Goal: Information Seeking & Learning: Learn about a topic

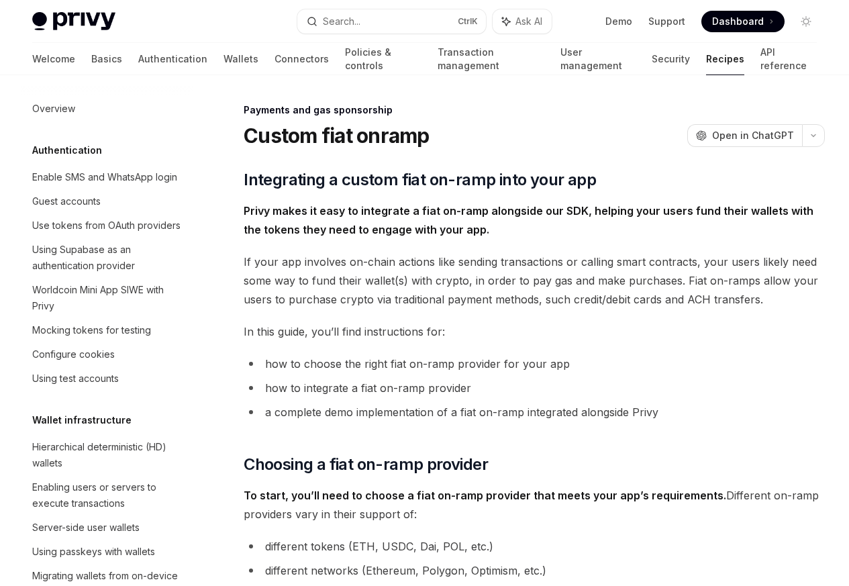
scroll to position [1027, 0]
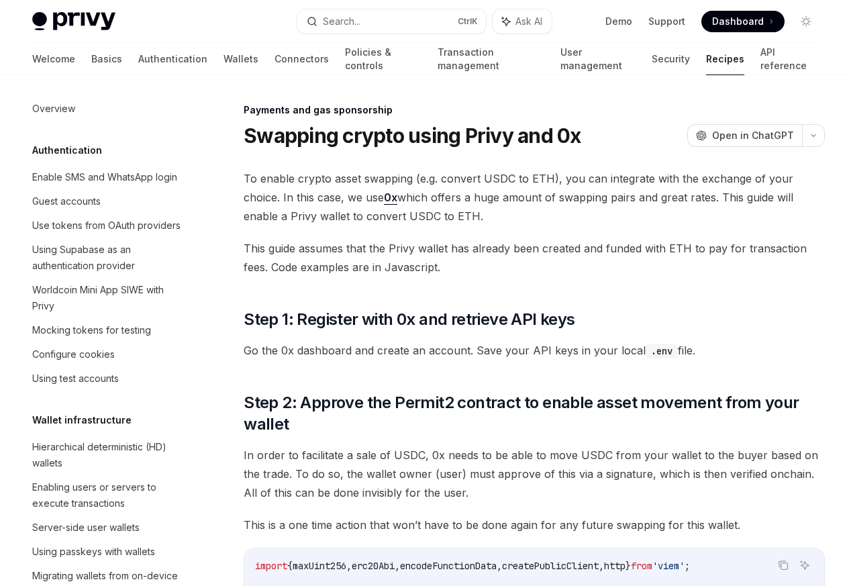
scroll to position [1107, 0]
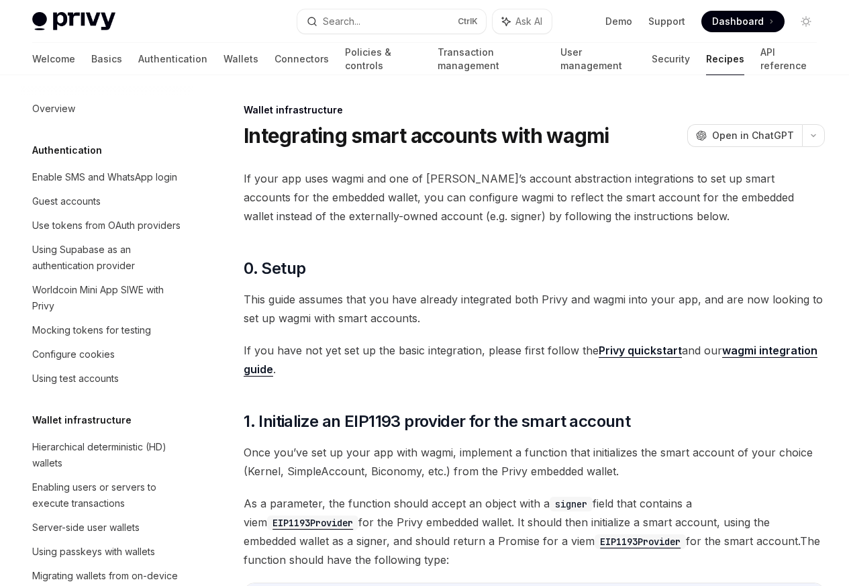
scroll to position [446, 0]
